Goal: Information Seeking & Learning: Learn about a topic

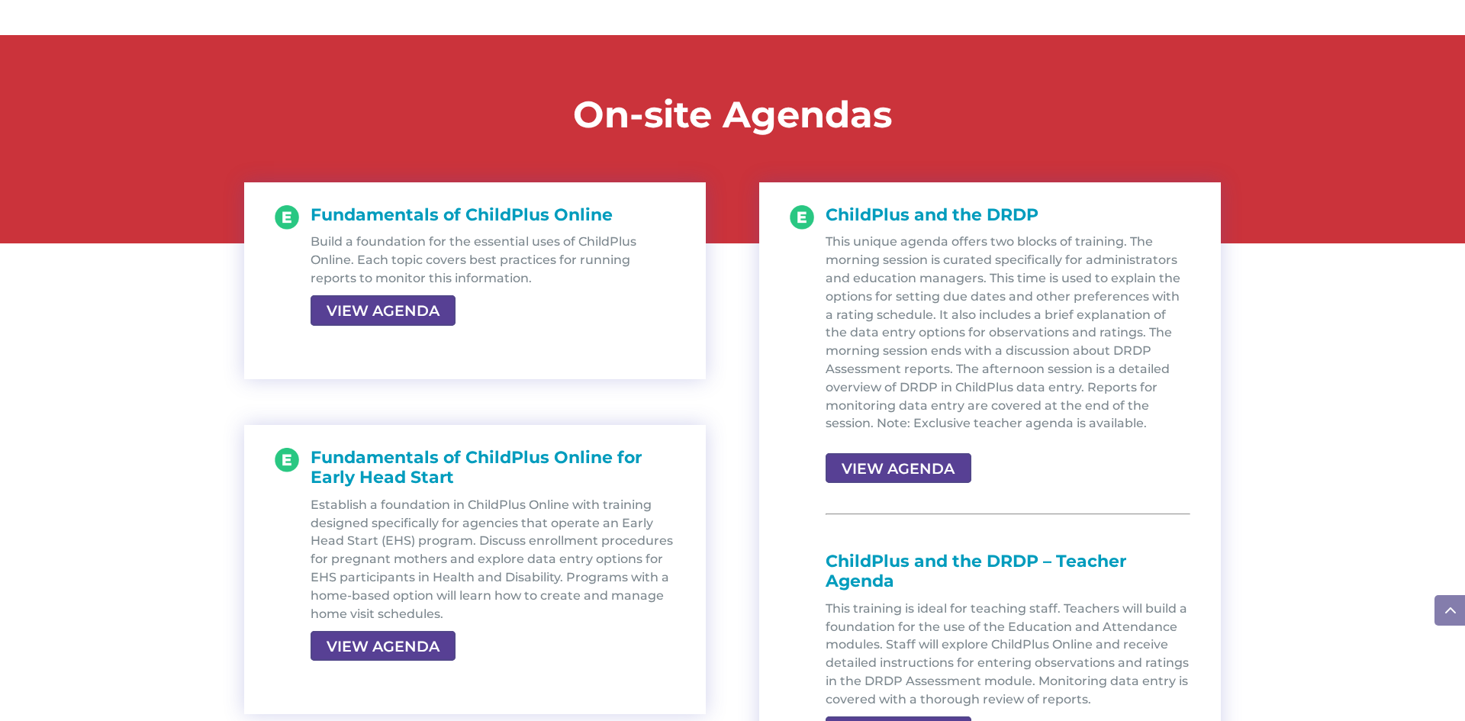
scroll to position [1587, 0]
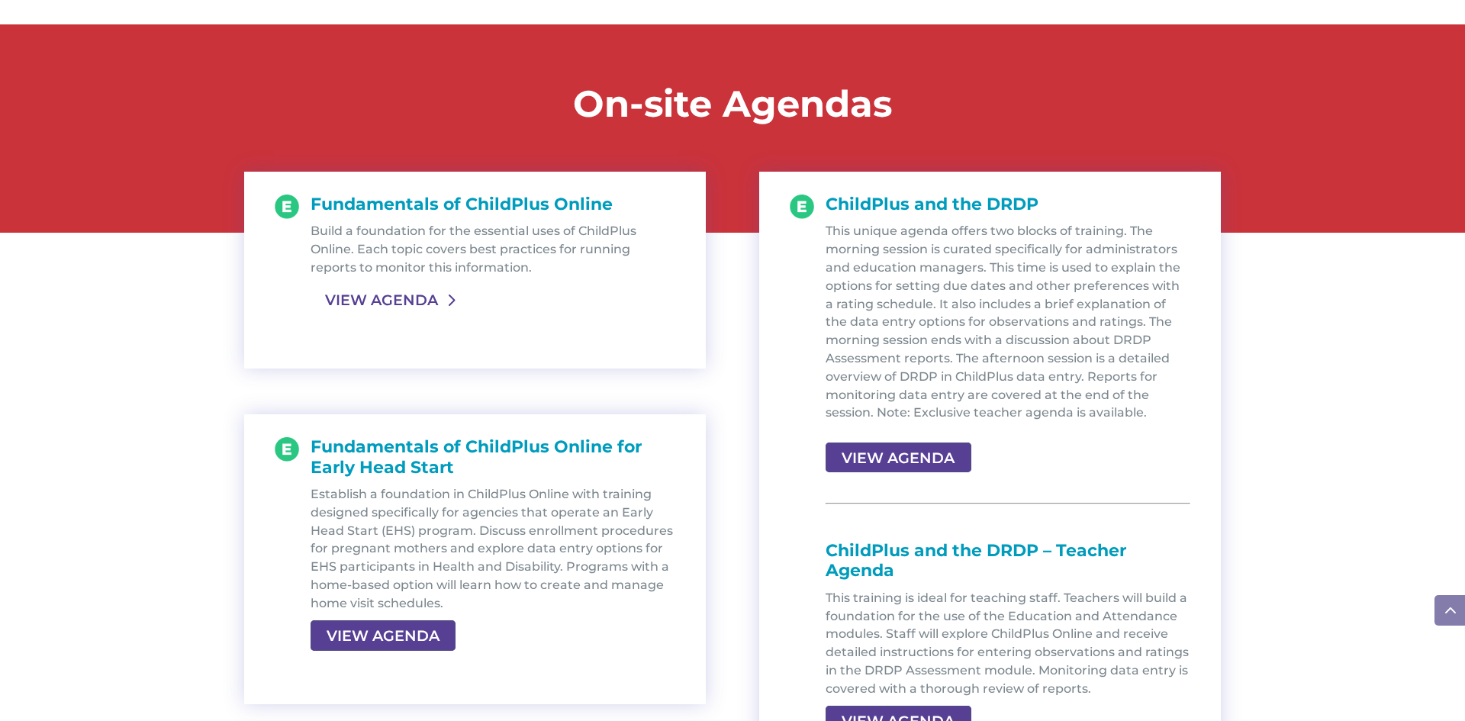
click at [432, 302] on link "VIEW AGENDA" at bounding box center [381, 299] width 142 height 27
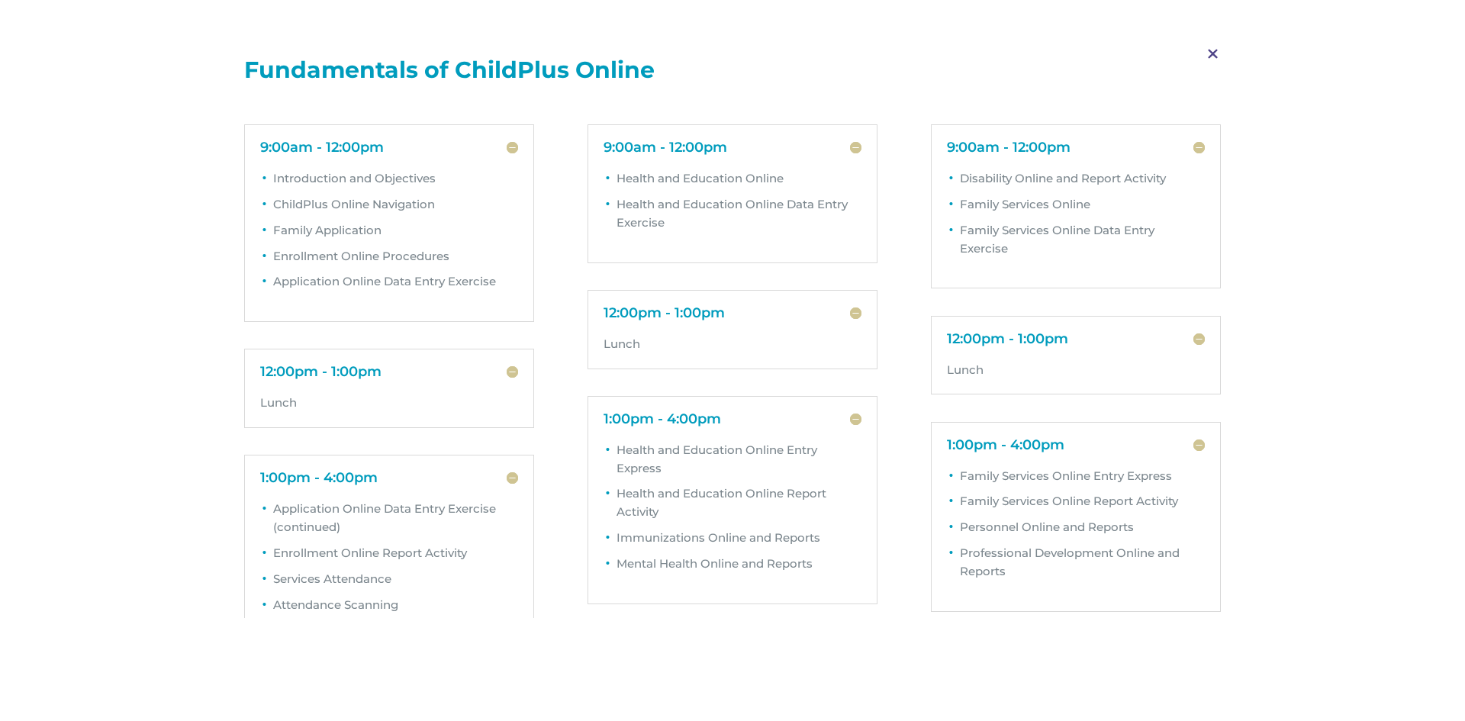
scroll to position [61, 0]
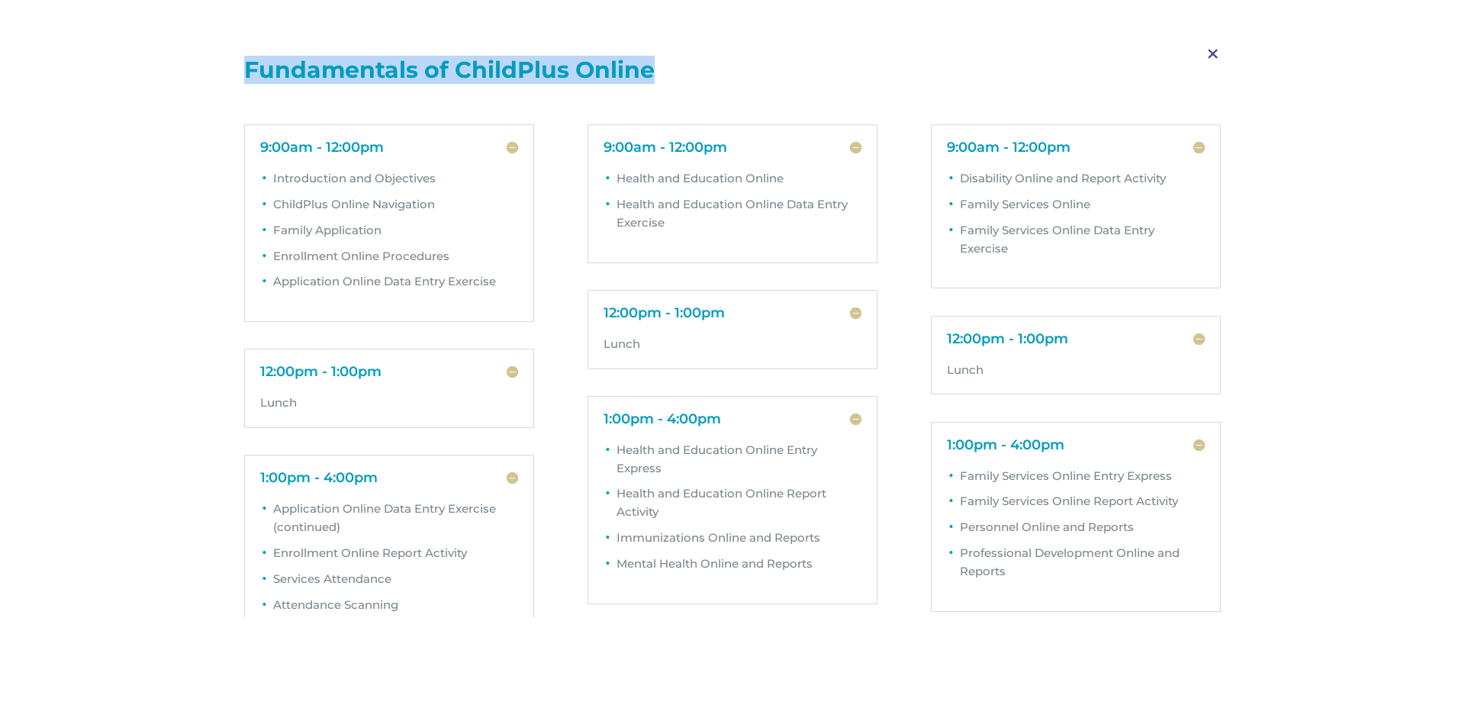
drag, startPoint x: 649, startPoint y: 66, endPoint x: 243, endPoint y: 63, distance: 406.6
click at [243, 63] on div "M Fundamentals of ChildPlus Online DAY 1 9:00am - 12:00pm Introduction and Obje…" at bounding box center [732, 721] width 1465 height 1442
copy h1 "Fundamentals of ChildPlus Online"
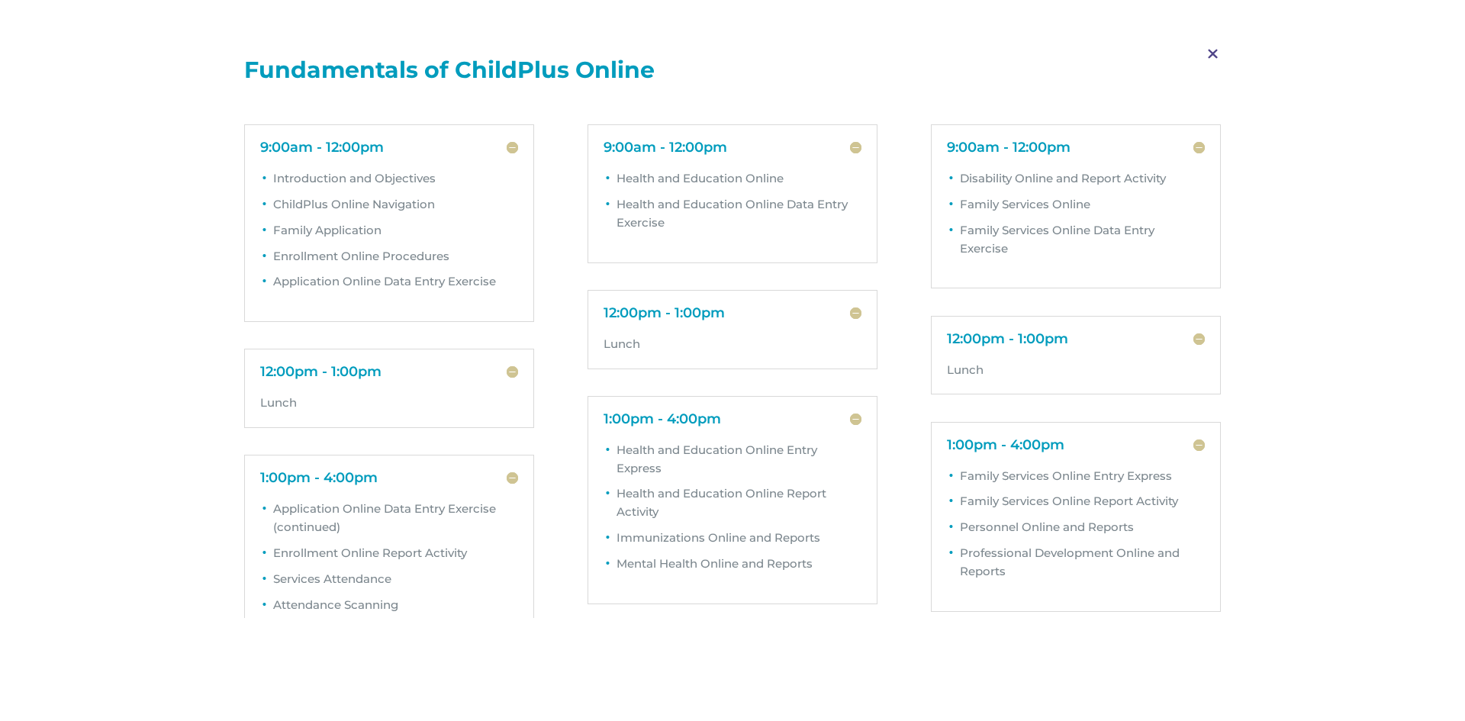
click at [1214, 55] on span "M" at bounding box center [1212, 54] width 45 height 44
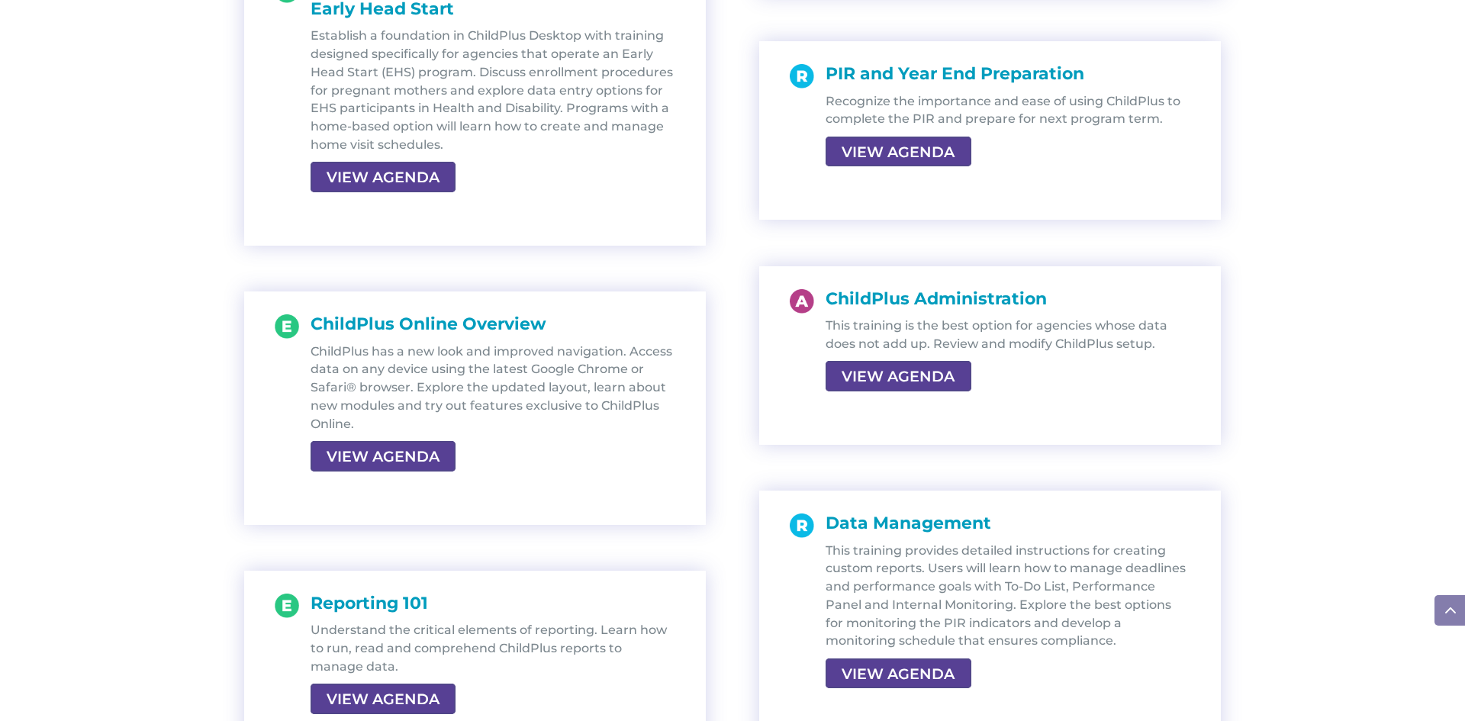
scroll to position [2624, 0]
click at [903, 368] on link "VIEW AGENDA" at bounding box center [896, 375] width 142 height 27
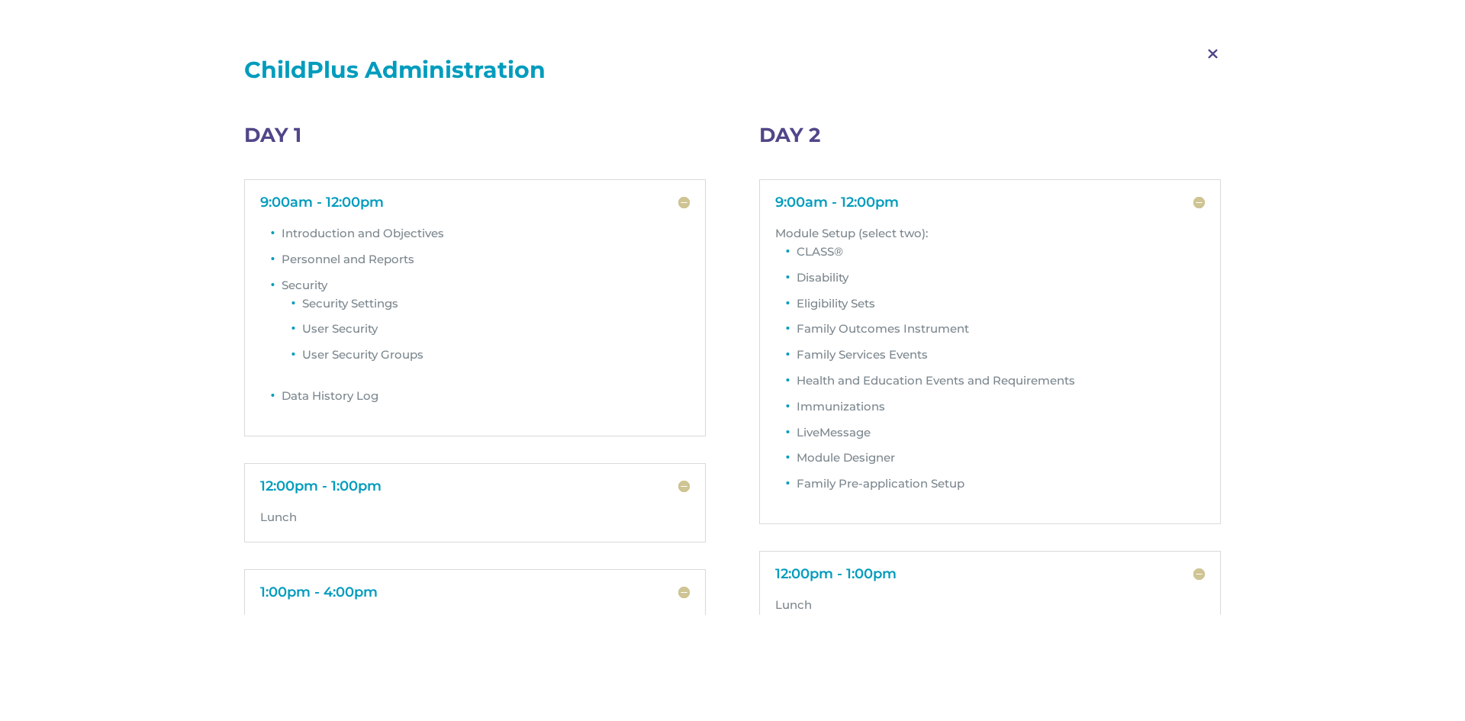
scroll to position [0, 0]
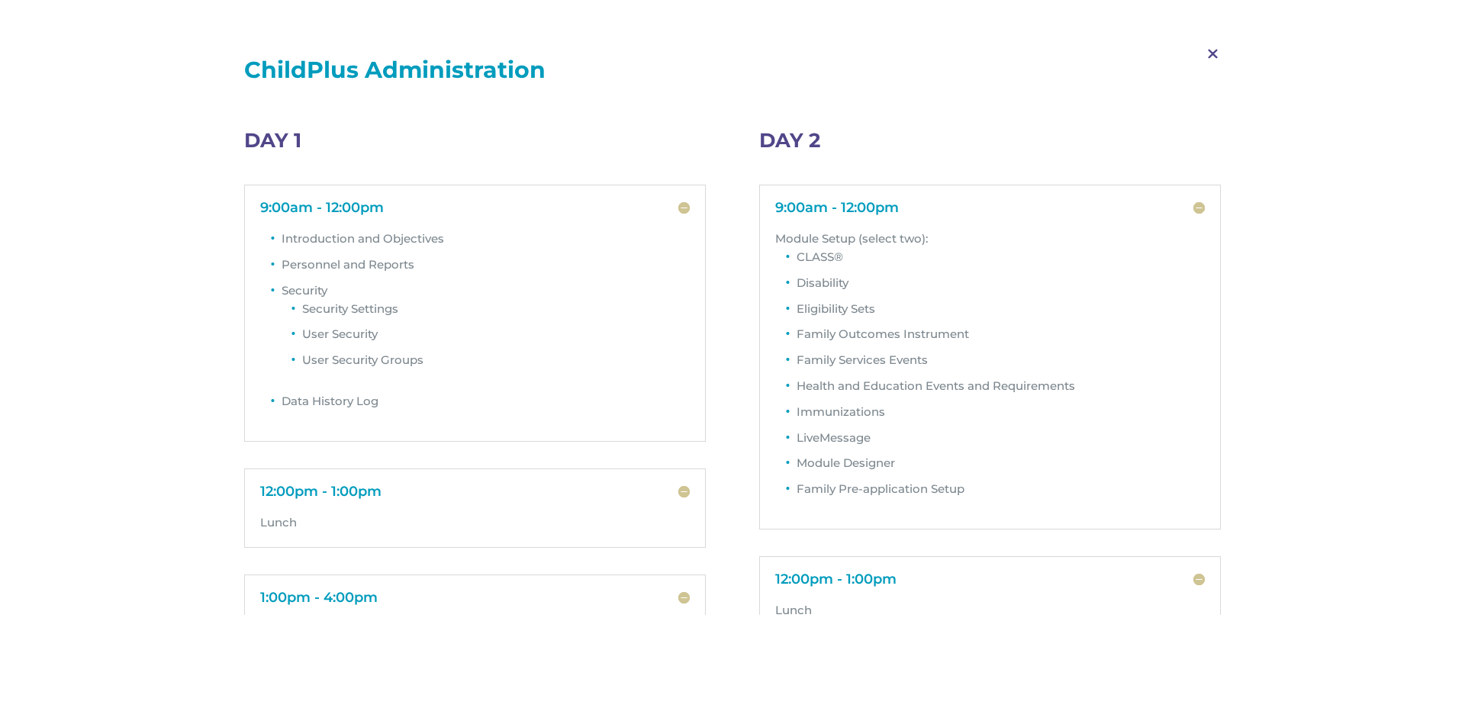
click at [349, 206] on h5 "9:00am - 12:00pm" at bounding box center [475, 208] width 430 height 14
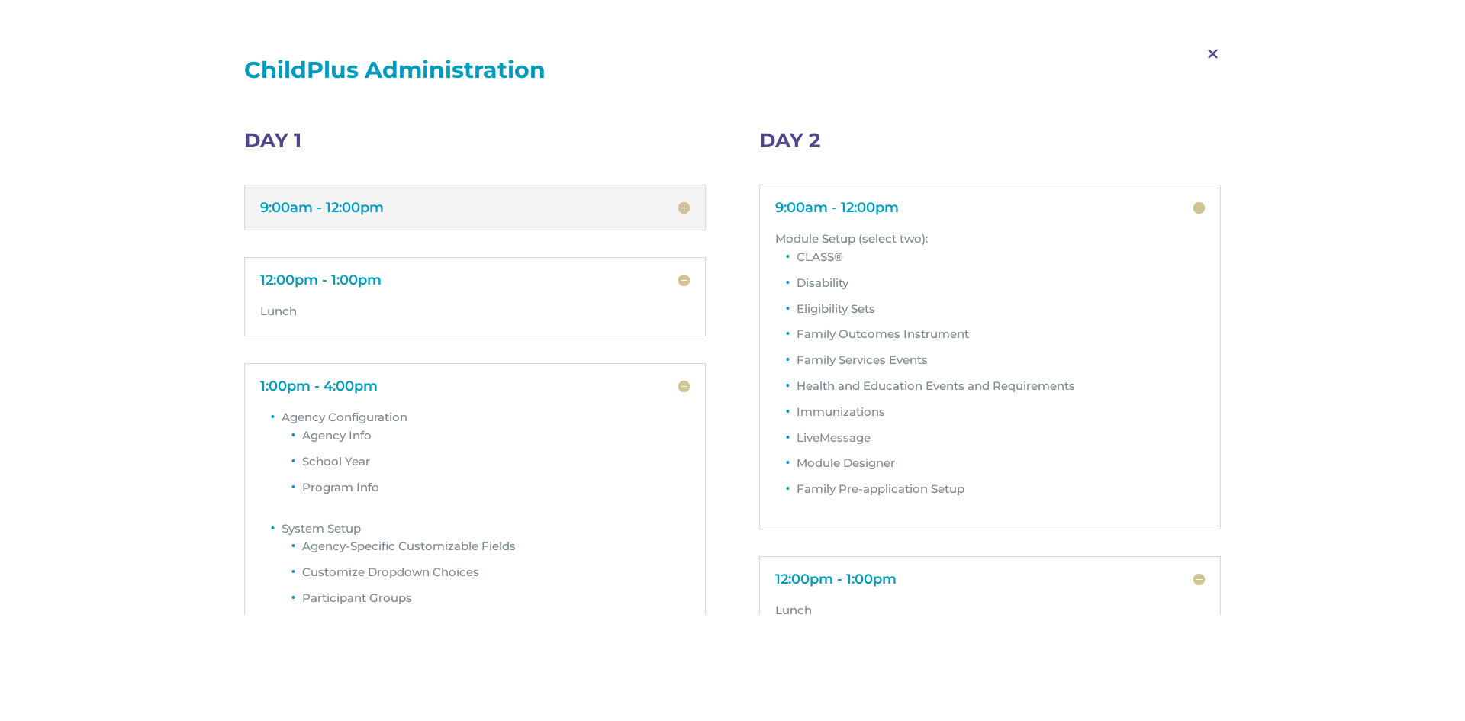
click at [349, 206] on h5 "9:00am - 12:00pm" at bounding box center [475, 208] width 430 height 14
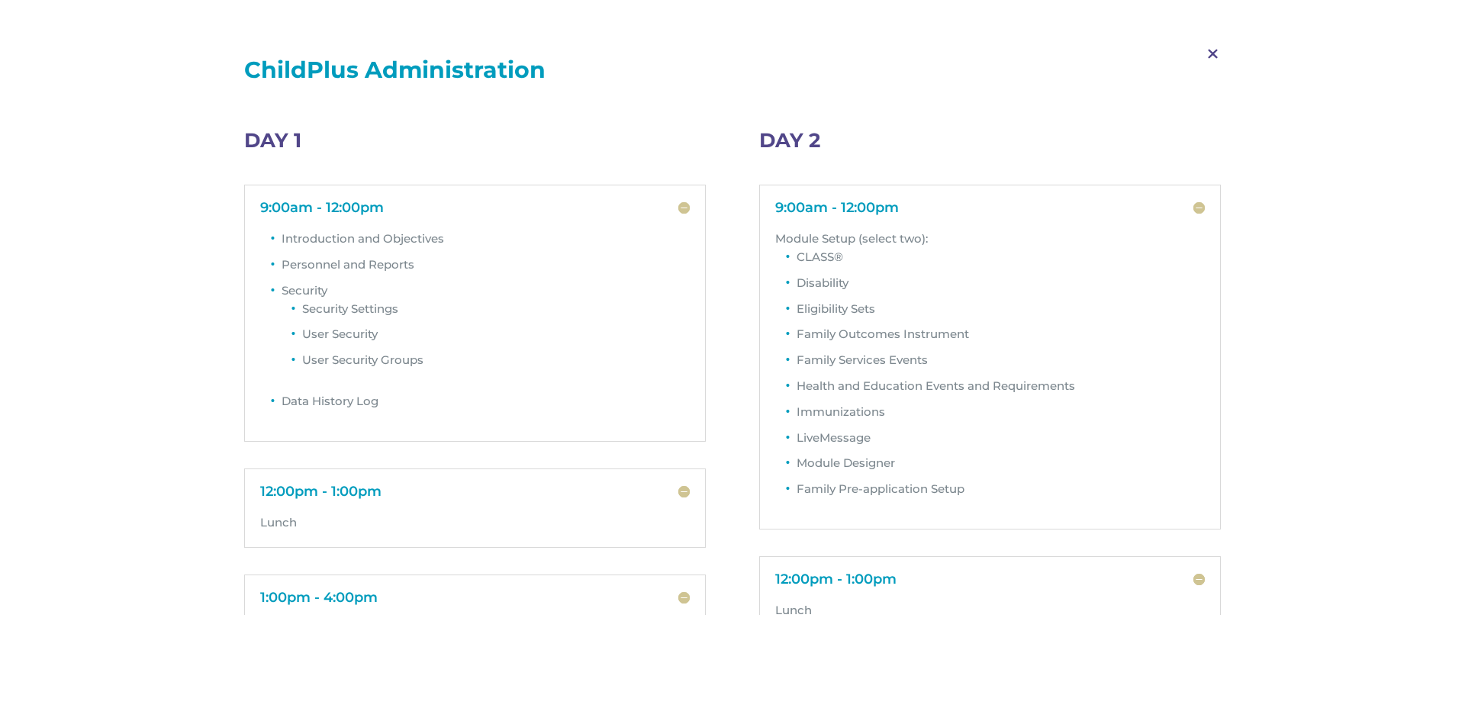
click at [1211, 52] on span "M" at bounding box center [1212, 54] width 45 height 44
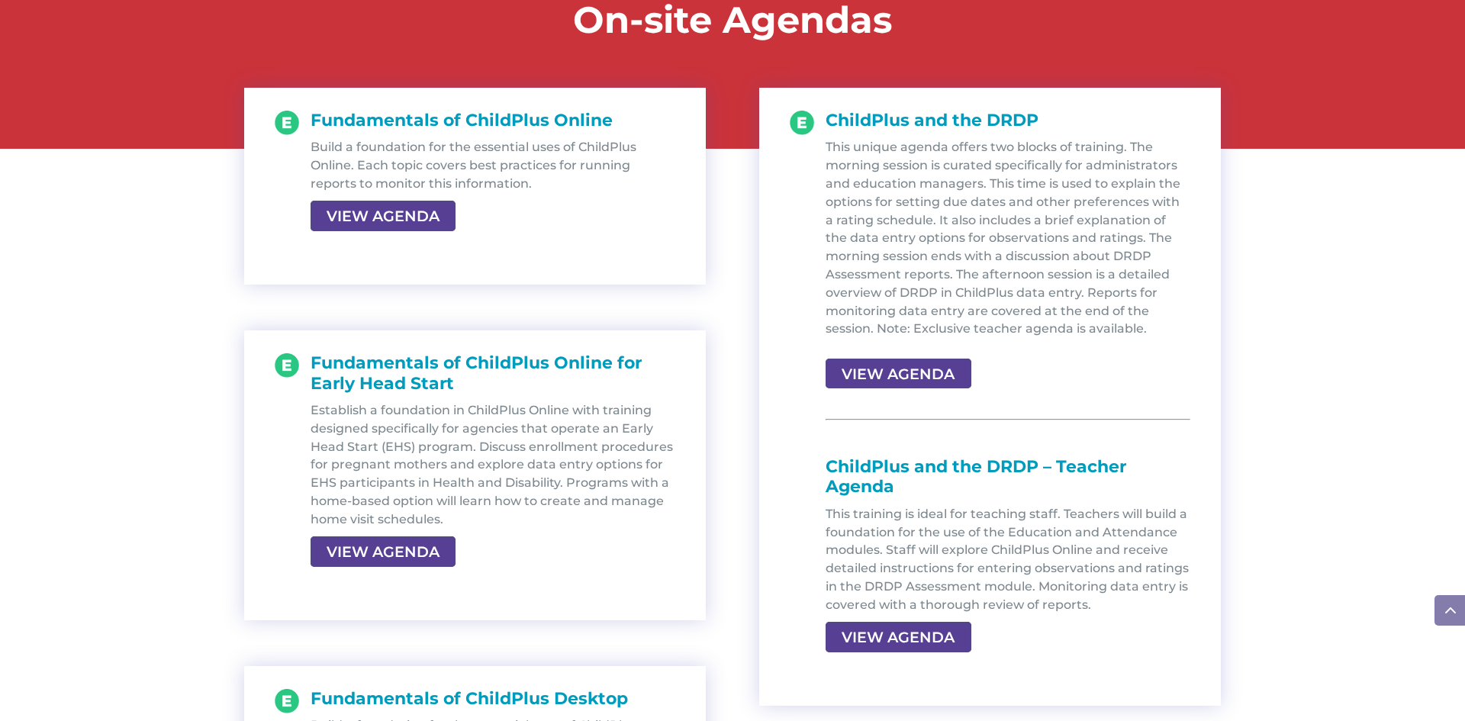
scroll to position [1709, 0]
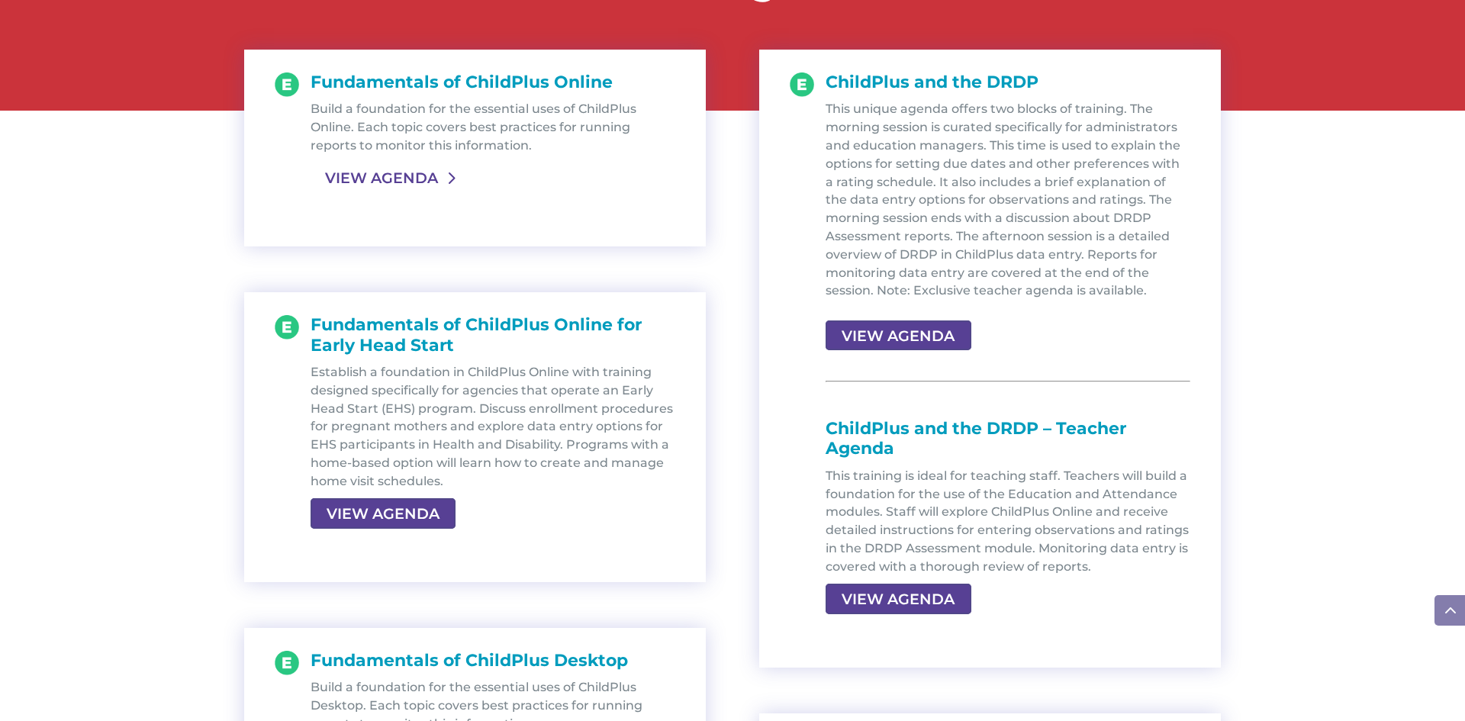
click at [429, 182] on link "VIEW AGENDA" at bounding box center [381, 177] width 142 height 27
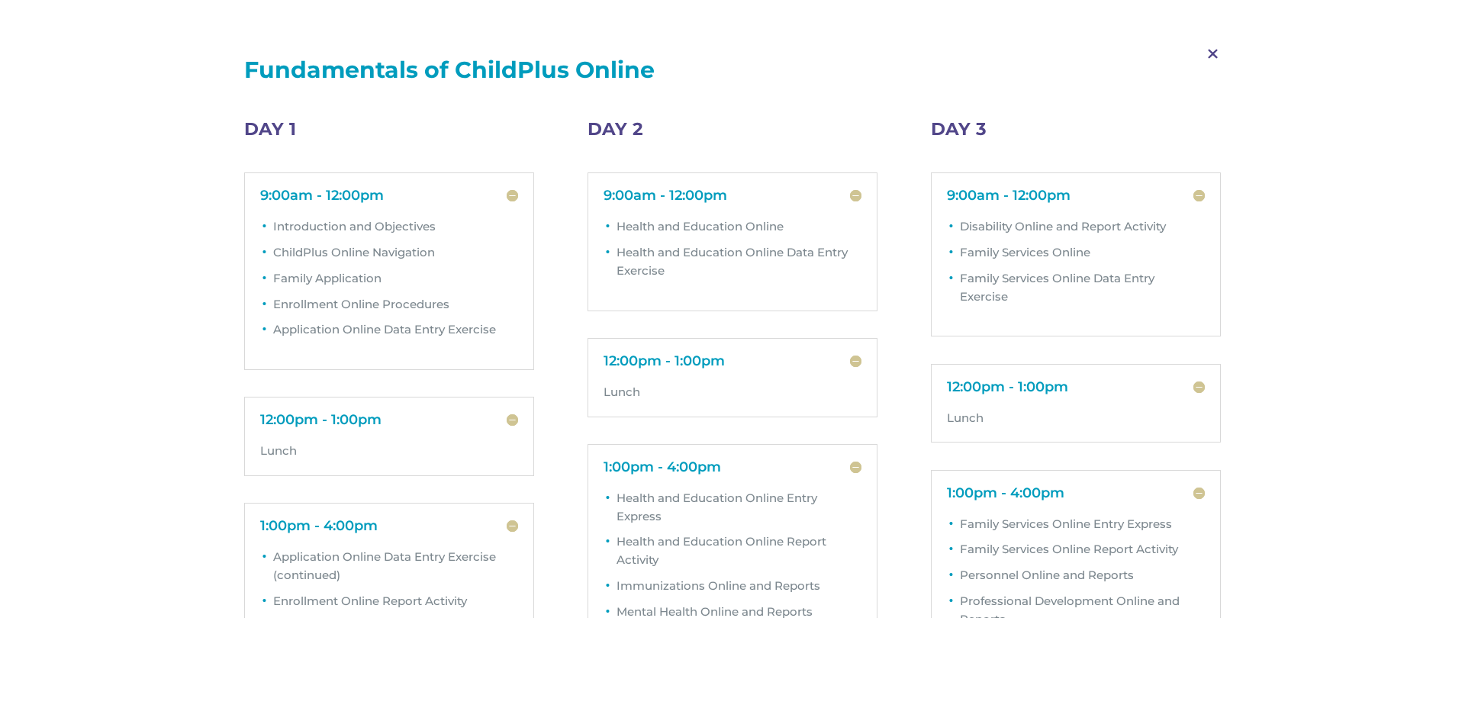
scroll to position [12, 0]
drag, startPoint x: 451, startPoint y: 307, endPoint x: 274, endPoint y: 312, distance: 177.1
click at [274, 312] on li "Enrollment Online Procedures" at bounding box center [395, 309] width 245 height 26
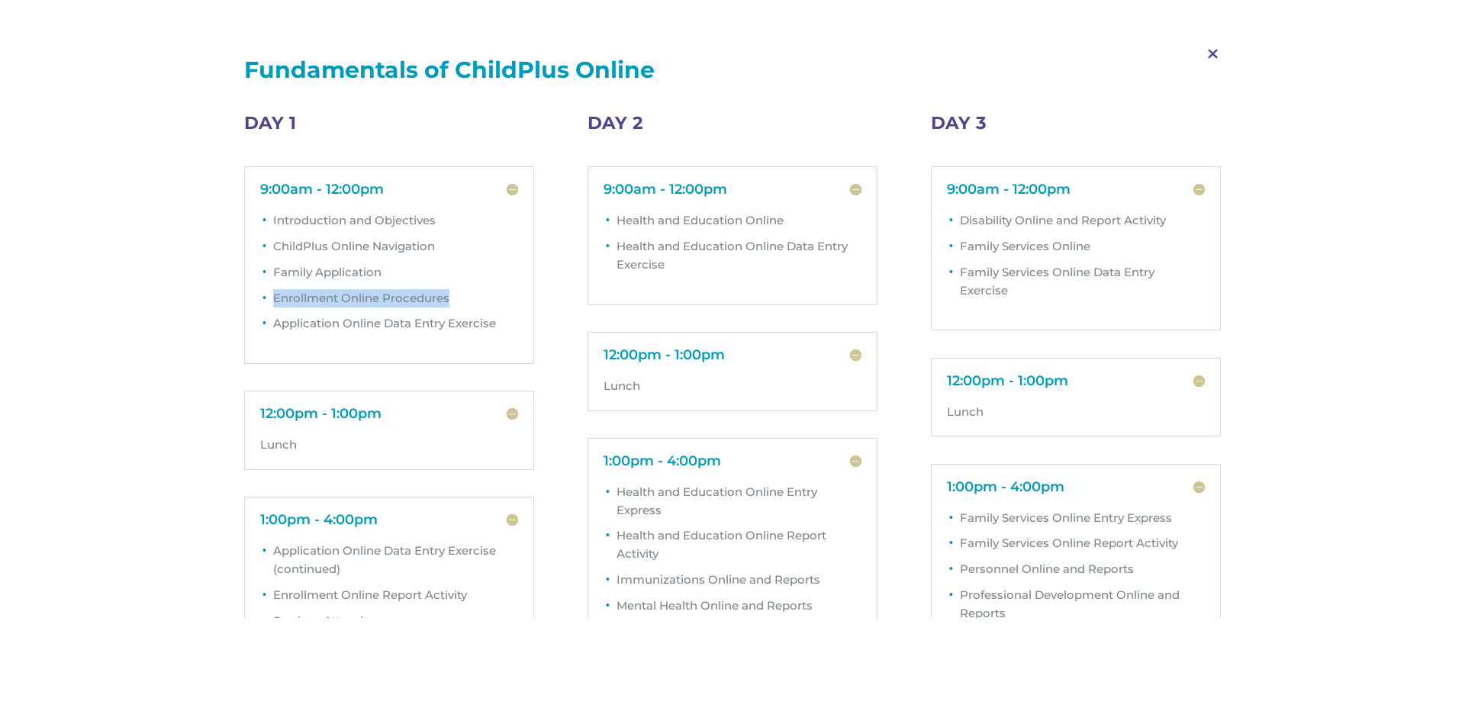
scroll to position [0, 0]
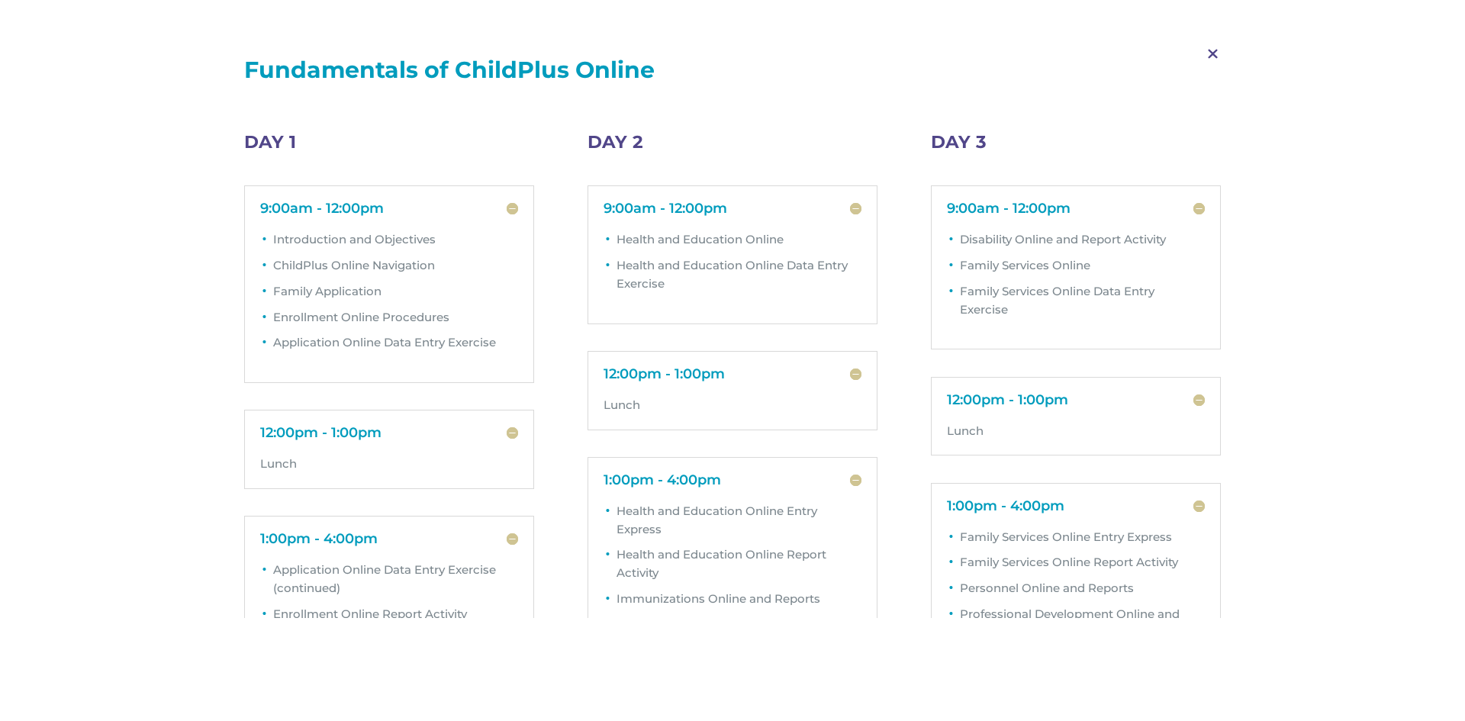
click at [1213, 51] on span "M" at bounding box center [1212, 54] width 45 height 44
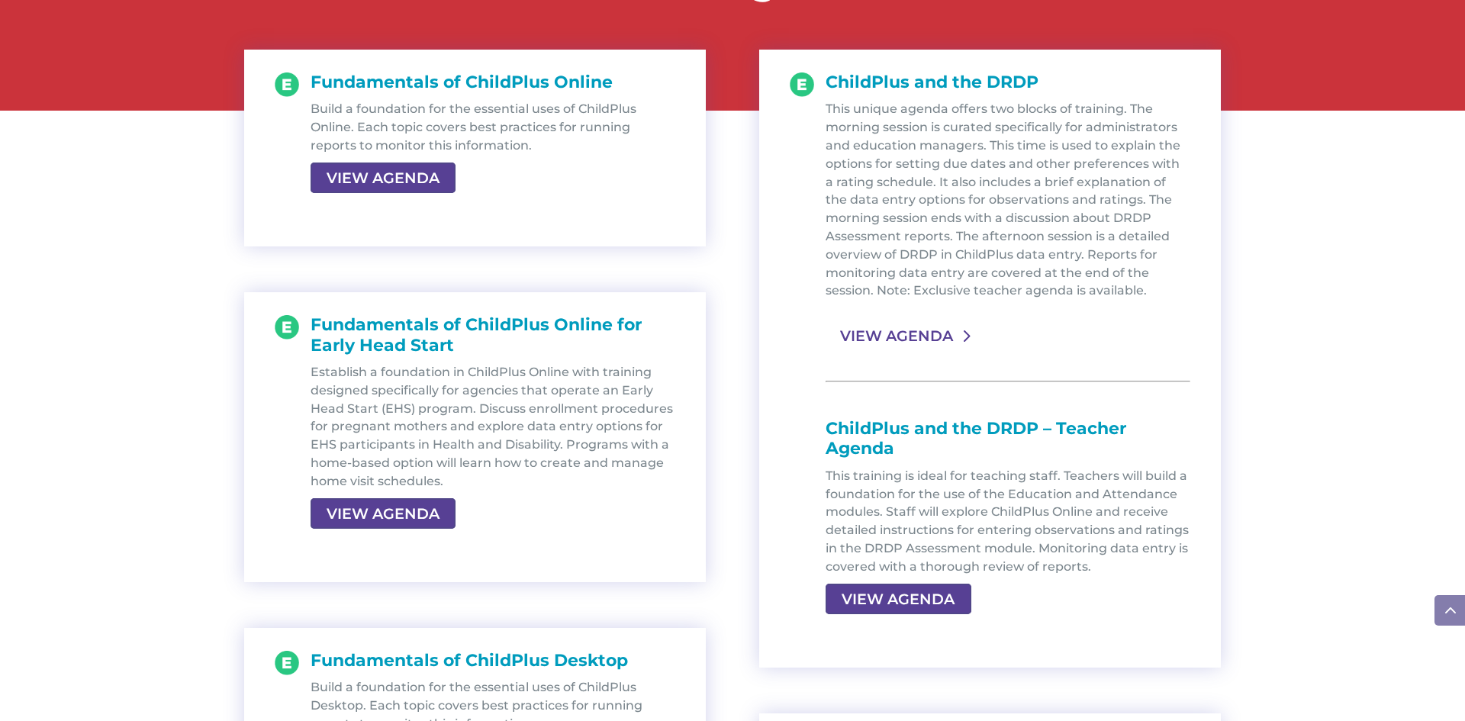
click at [923, 336] on link "VIEW AGENDA" at bounding box center [896, 335] width 142 height 27
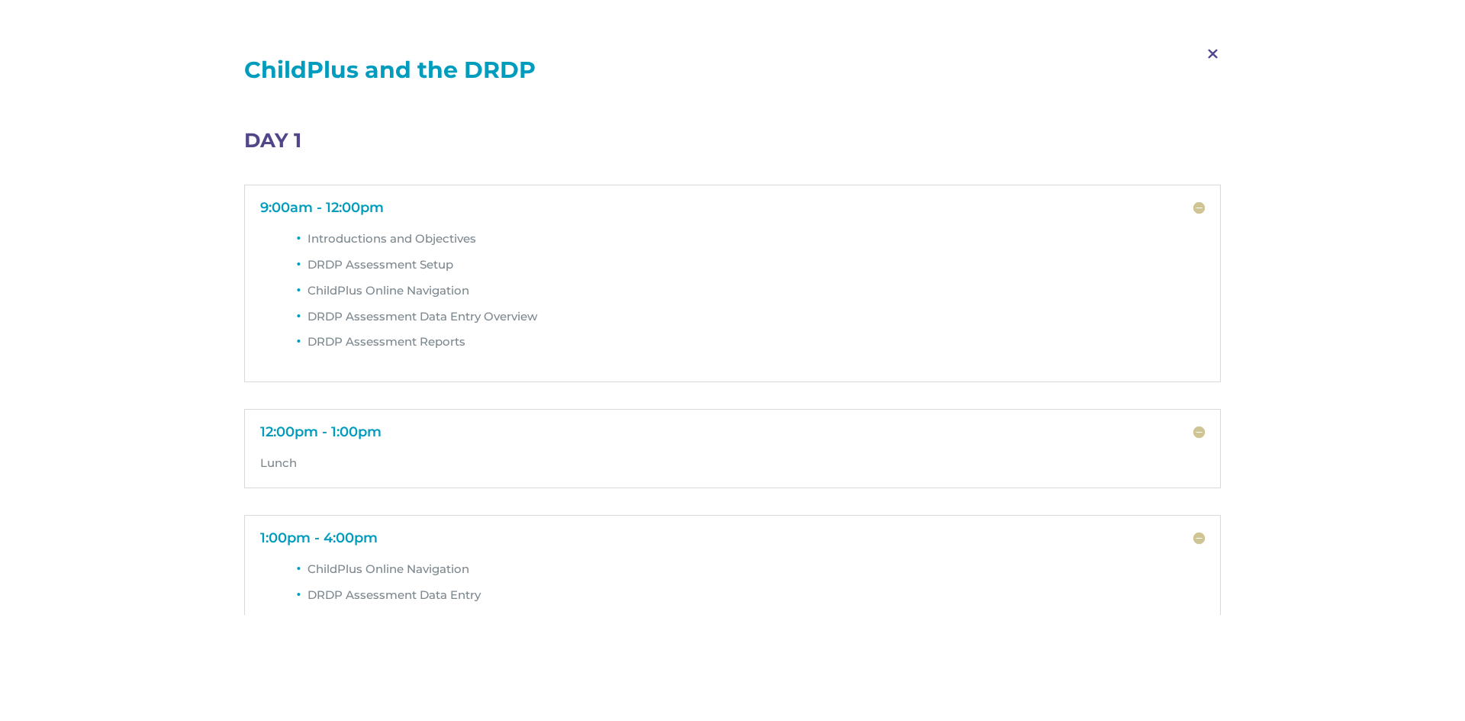
click at [1215, 53] on span "M" at bounding box center [1212, 54] width 45 height 44
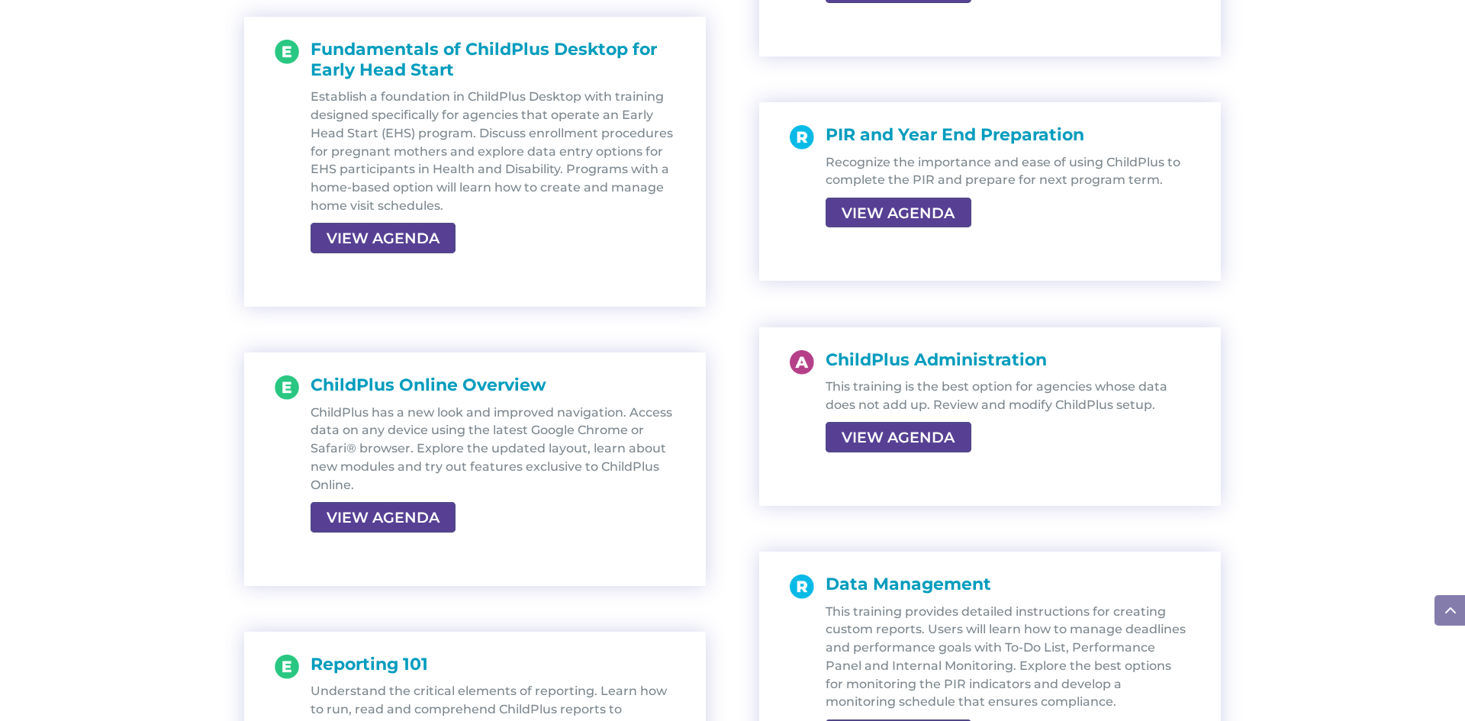
scroll to position [2563, 0]
click at [919, 438] on link "VIEW AGENDA" at bounding box center [896, 436] width 142 height 27
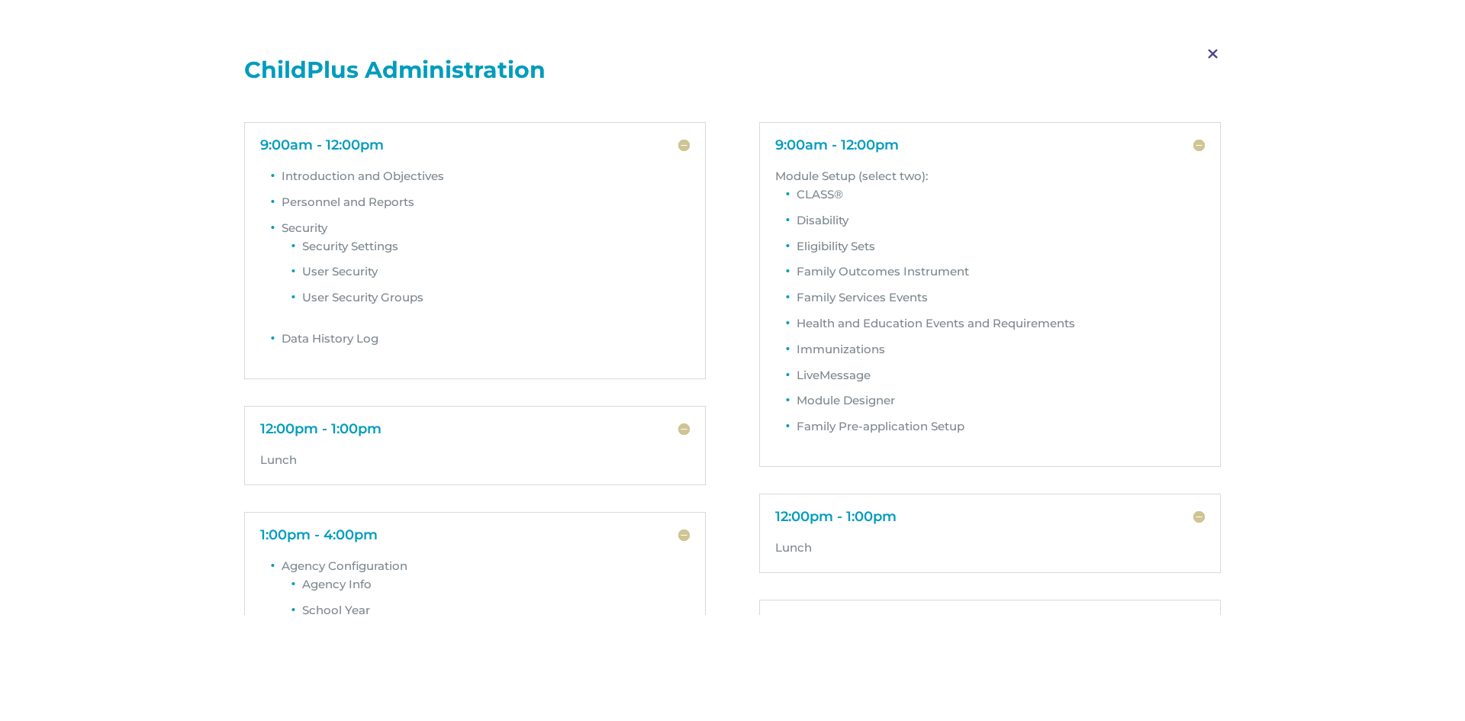
scroll to position [61, 0]
click at [1205, 53] on span "M" at bounding box center [1212, 54] width 45 height 44
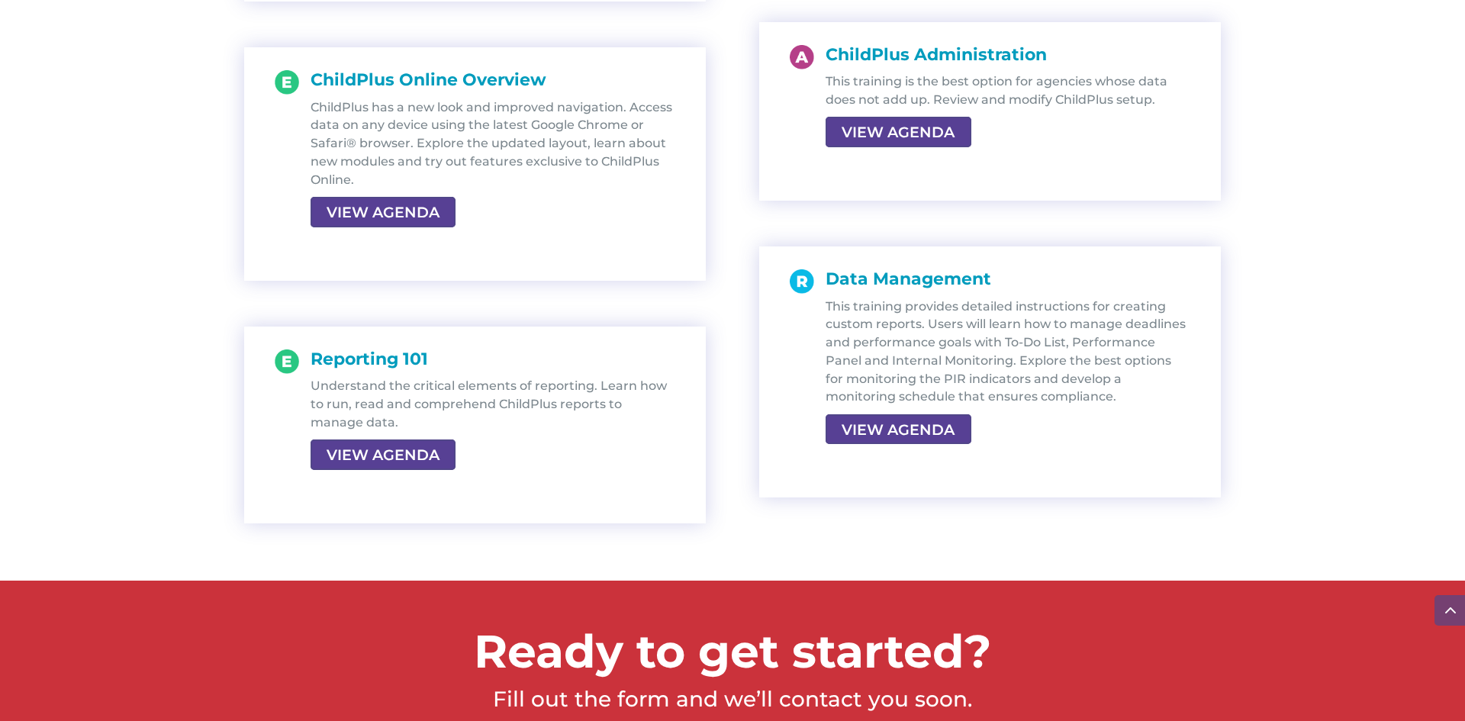
scroll to position [2868, 0]
click at [433, 463] on link "VIEW AGENDA" at bounding box center [381, 453] width 142 height 27
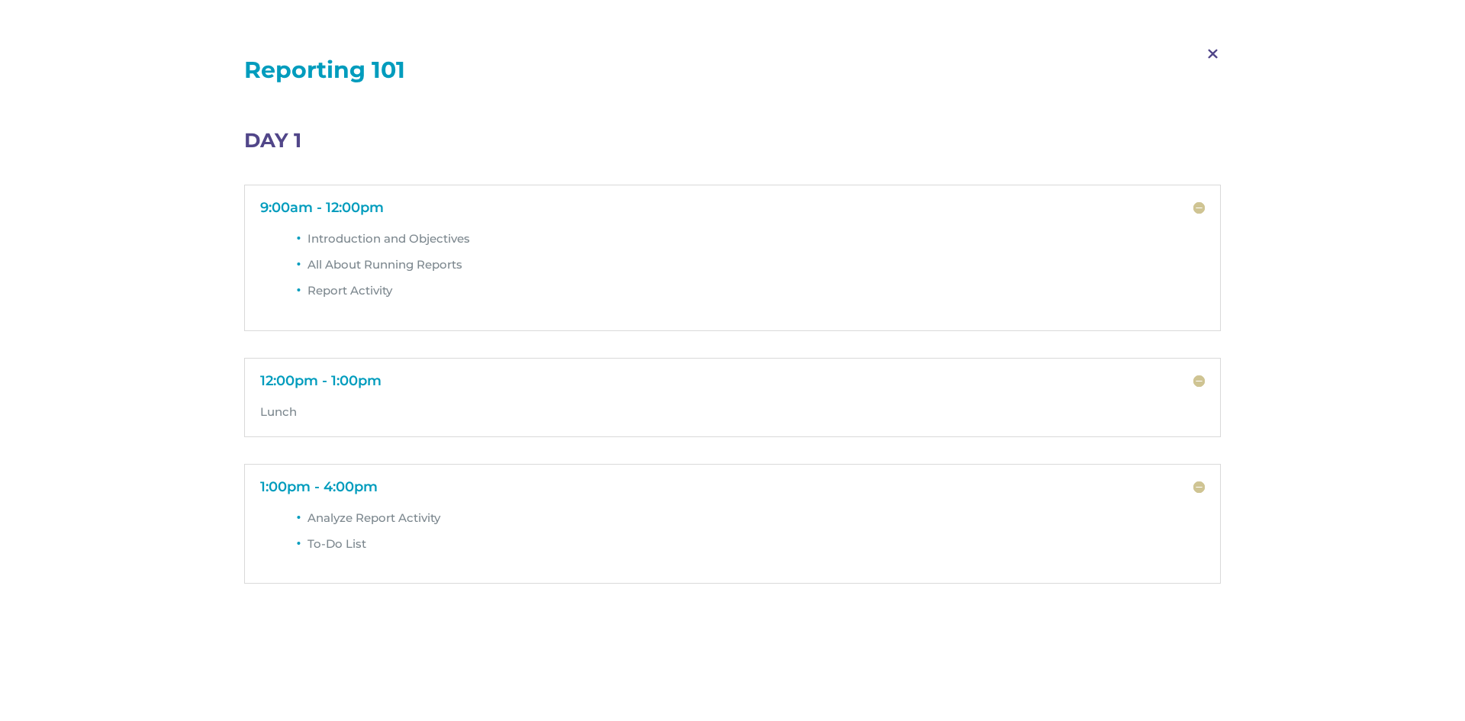
scroll to position [2930, 0]
click at [1212, 53] on span "M" at bounding box center [1212, 54] width 45 height 44
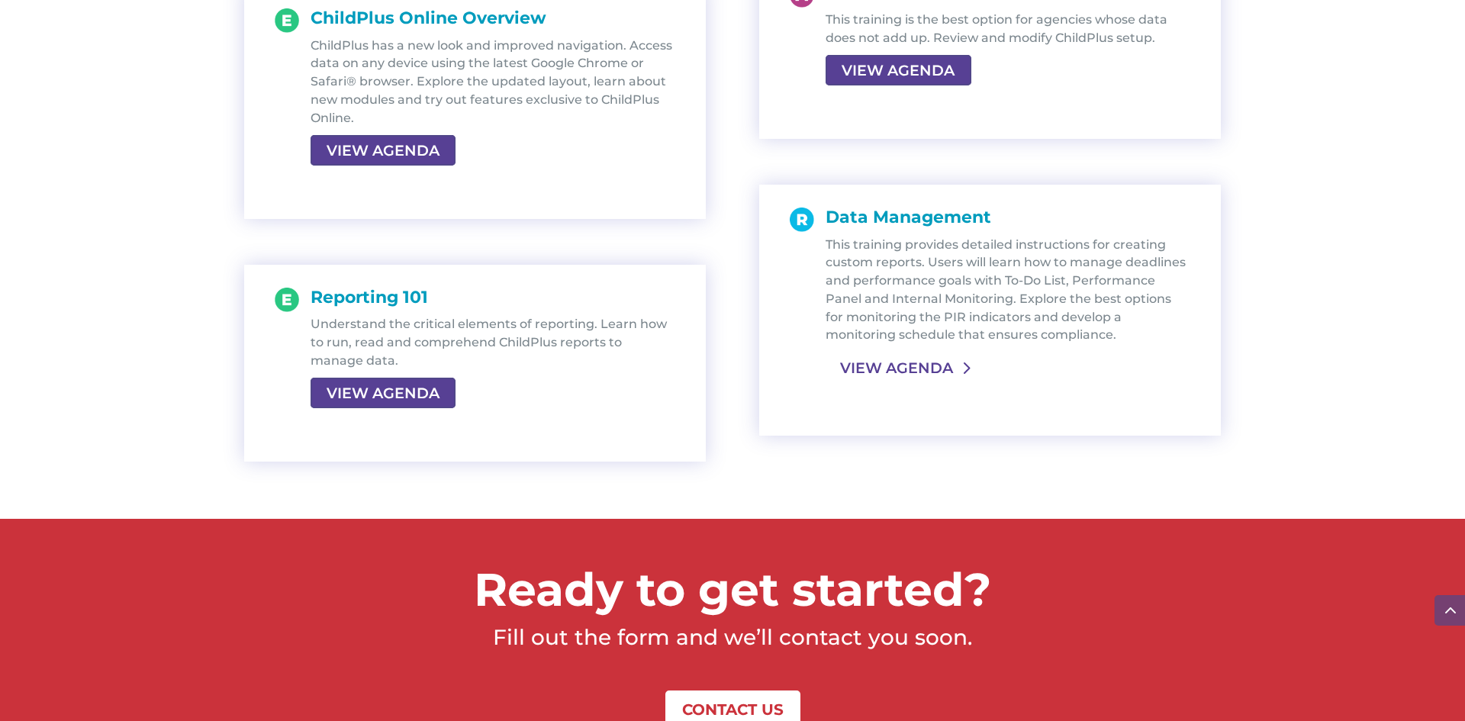
click at [890, 369] on link "VIEW AGENDA" at bounding box center [896, 367] width 142 height 27
